Goal: Book appointment/travel/reservation

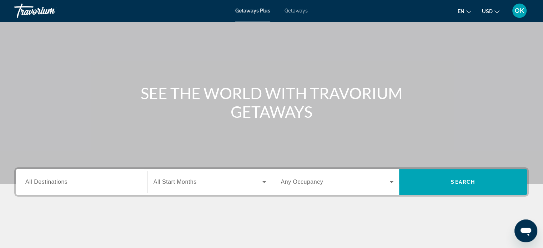
click at [51, 190] on div "Search widget" at bounding box center [81, 182] width 113 height 20
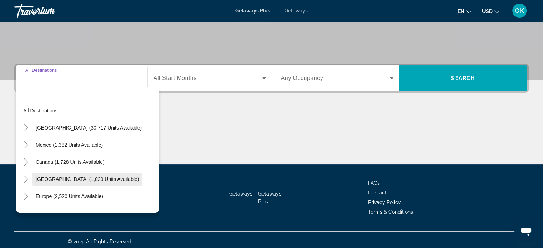
scroll to position [137, 0]
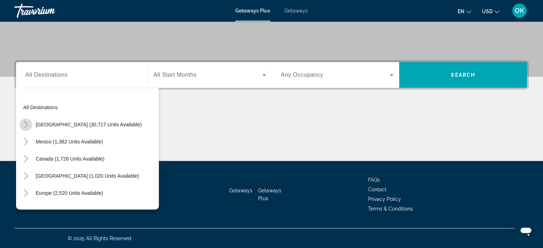
click at [23, 123] on icon "Toggle United States (30,717 units available)" at bounding box center [25, 124] width 7 height 7
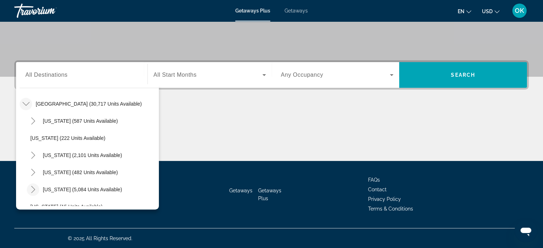
click at [31, 190] on icon "Toggle Florida (5,084 units available)" at bounding box center [33, 189] width 7 height 7
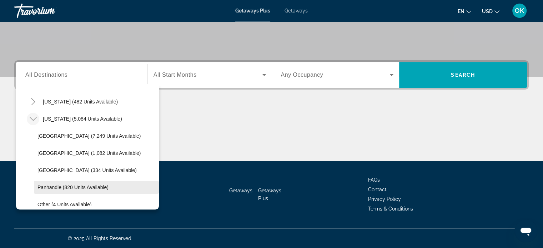
scroll to position [92, 0]
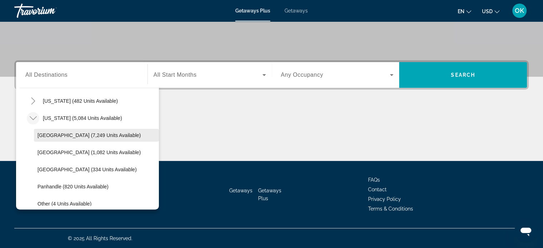
click at [80, 135] on span "[GEOGRAPHIC_DATA] (7,249 units available)" at bounding box center [88, 135] width 103 height 6
type input "**********"
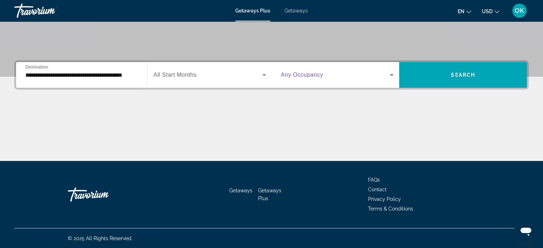
click at [389, 74] on icon "Search widget" at bounding box center [391, 75] width 9 height 9
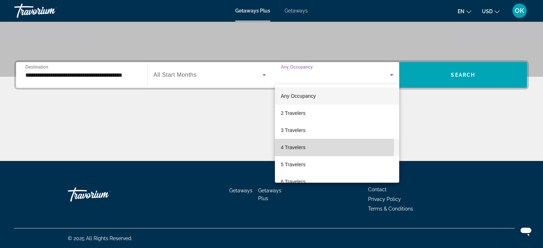
click at [288, 146] on span "4 Travelers" at bounding box center [293, 147] width 25 height 9
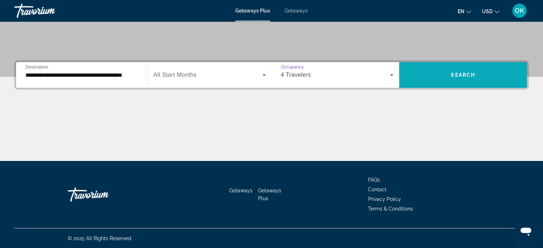
click at [468, 72] on span "Search" at bounding box center [463, 75] width 24 height 6
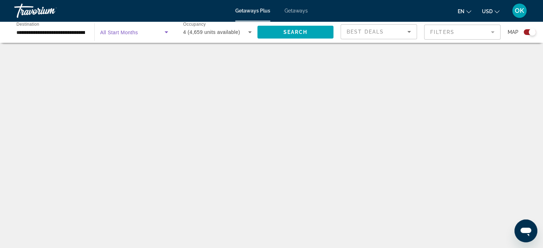
click at [168, 34] on icon "Search widget" at bounding box center [166, 32] width 9 height 9
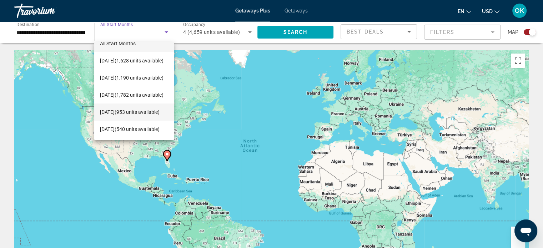
scroll to position [27, 0]
click at [114, 125] on span "[DATE] (17 units available)" at bounding box center [128, 129] width 57 height 9
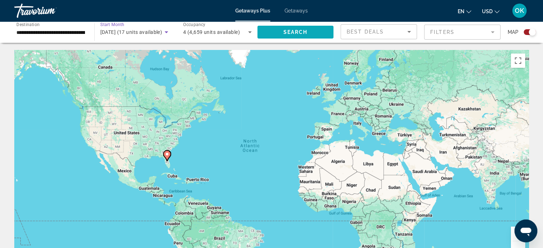
click at [294, 32] on span "Search" at bounding box center [295, 32] width 24 height 6
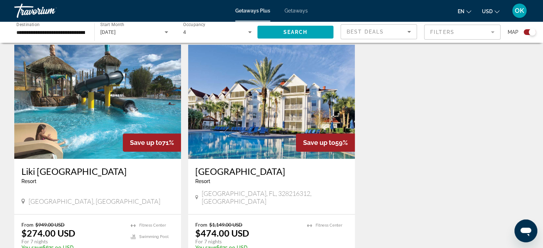
scroll to position [464, 0]
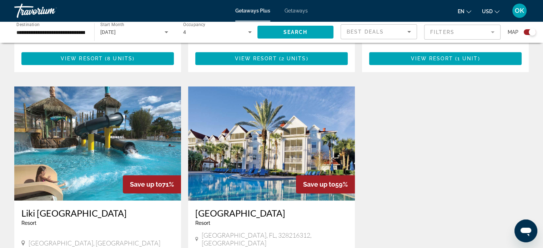
click at [103, 105] on img "Main content" at bounding box center [97, 143] width 167 height 114
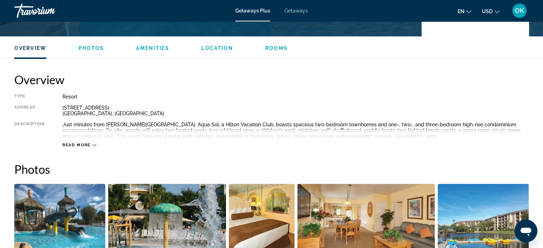
scroll to position [214, 0]
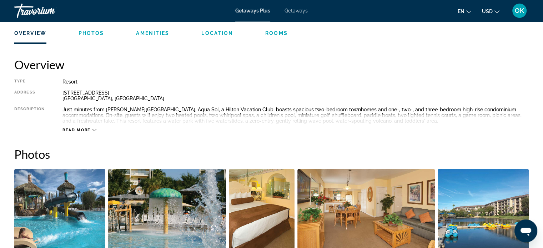
click at [95, 130] on icon "Main content" at bounding box center [94, 130] width 4 height 2
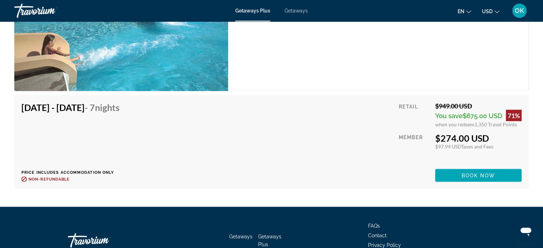
scroll to position [1338, 0]
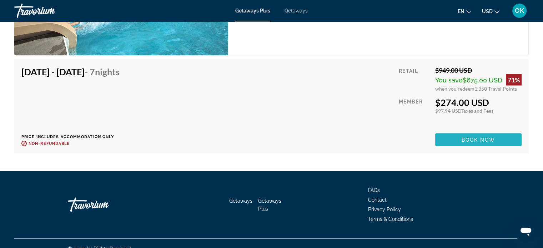
click at [454, 131] on span "Main content" at bounding box center [478, 139] width 86 height 17
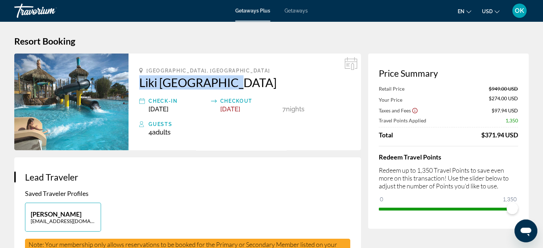
drag, startPoint x: 138, startPoint y: 82, endPoint x: 227, endPoint y: 76, distance: 89.0
click at [227, 76] on div "[GEOGRAPHIC_DATA], [GEOGRAPHIC_DATA] [GEOGRAPHIC_DATA] Check-In [DATE] Checkout…" at bounding box center [244, 102] width 232 height 97
copy h2 "Liki [GEOGRAPHIC_DATA]"
click at [349, 65] on icon "Main content" at bounding box center [350, 63] width 13 height 13
